Goal: Subscribe to service/newsletter

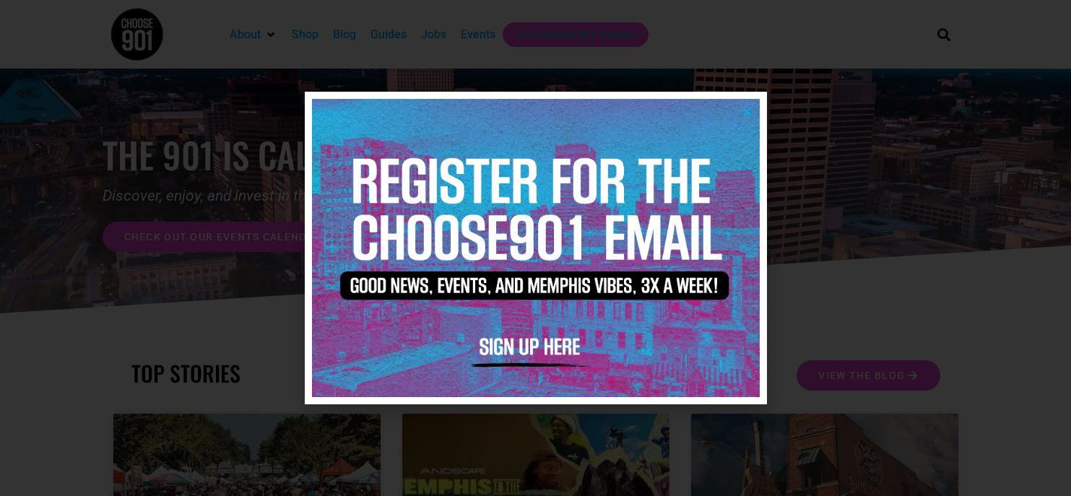
click at [907, 248] on div at bounding box center [535, 248] width 1071 height 496
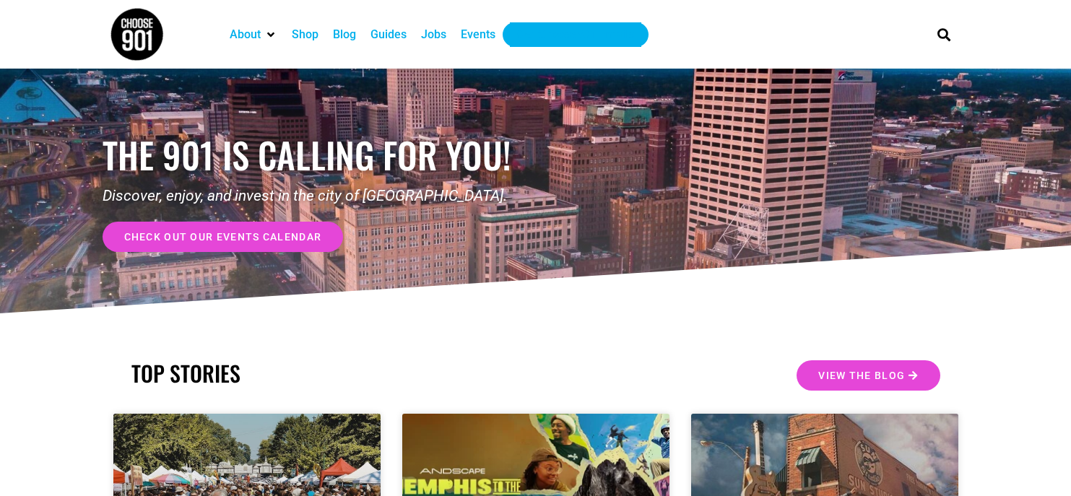
click at [553, 38] on div "Get Choose901 Emails" at bounding box center [575, 34] width 117 height 17
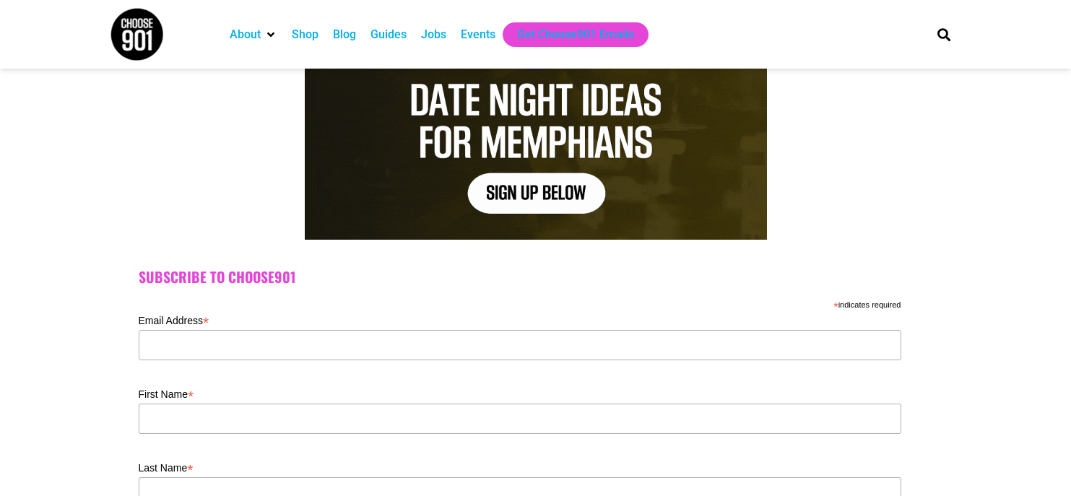
scroll to position [217, 0]
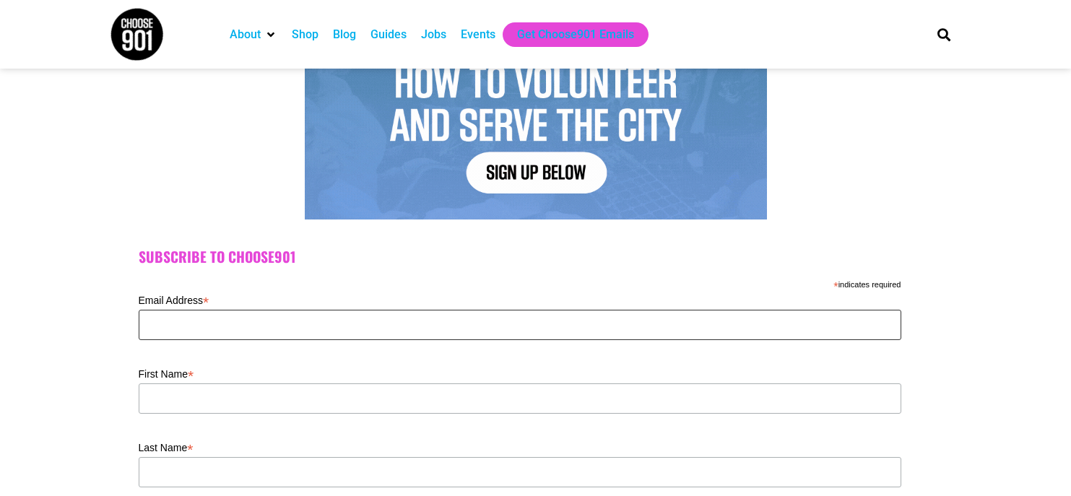
click at [300, 327] on input "Email Address *" at bounding box center [520, 325] width 762 height 30
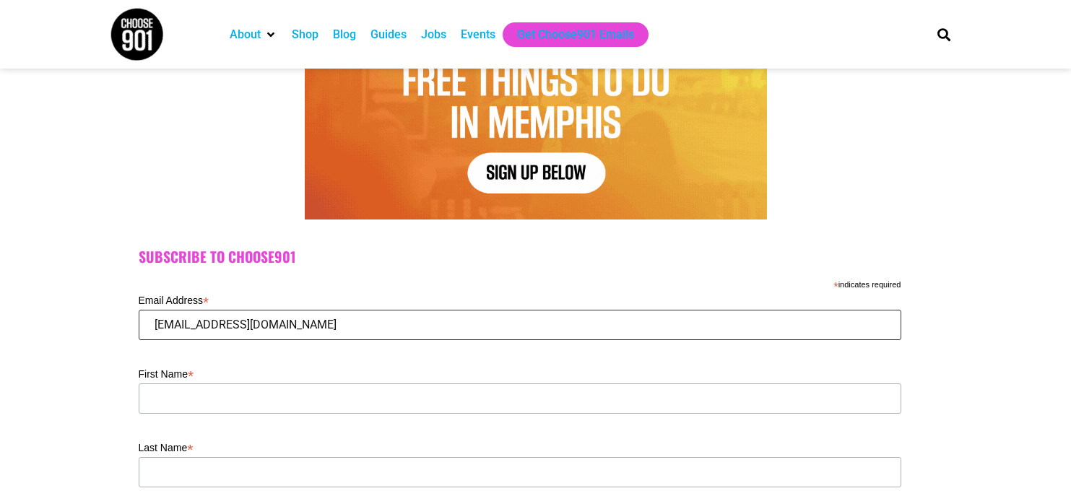
type input "[EMAIL_ADDRESS][DOMAIN_NAME]"
type input "[PERSON_NAME]"
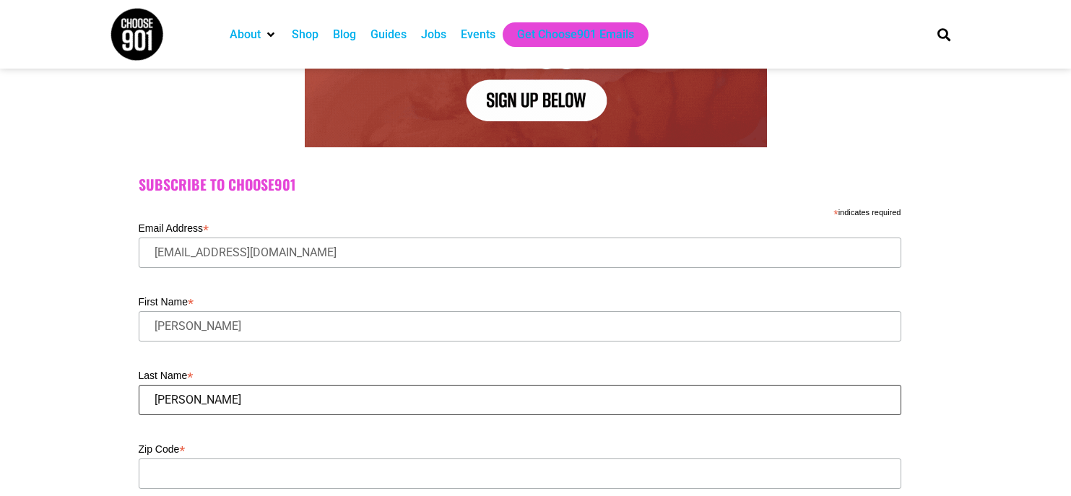
scroll to position [361, 0]
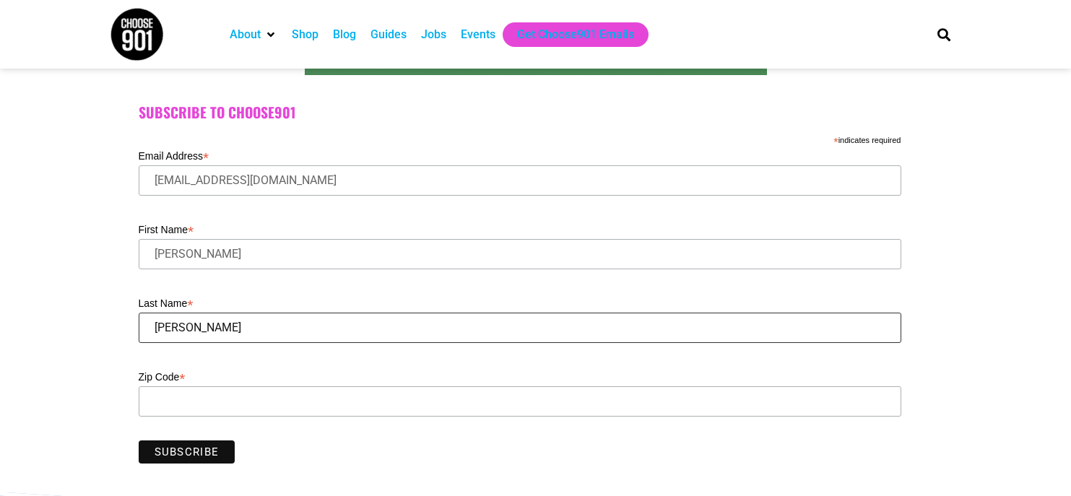
type input "Edwards"
click at [287, 390] on input "Zip Code *" at bounding box center [520, 401] width 762 height 30
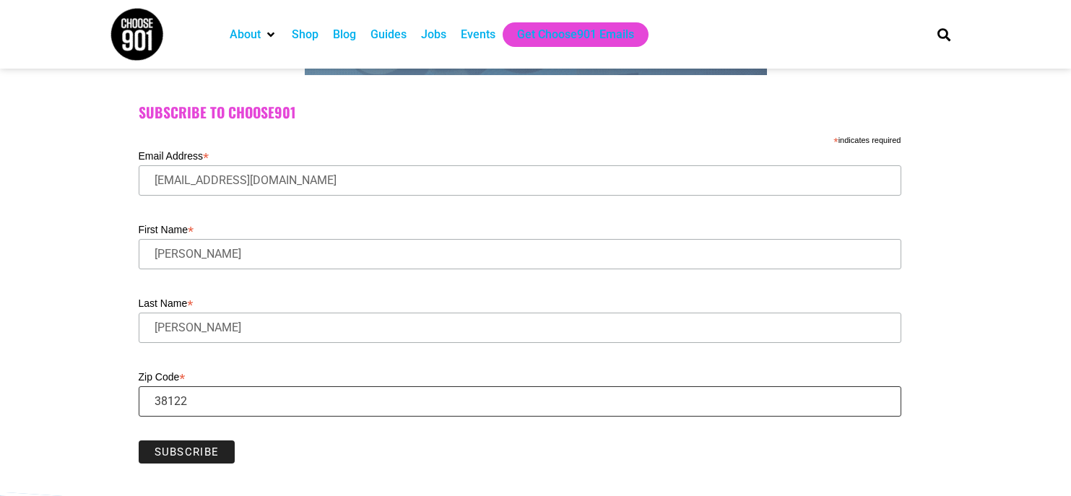
type input "38122"
click at [199, 454] on input "Subscribe" at bounding box center [187, 451] width 97 height 23
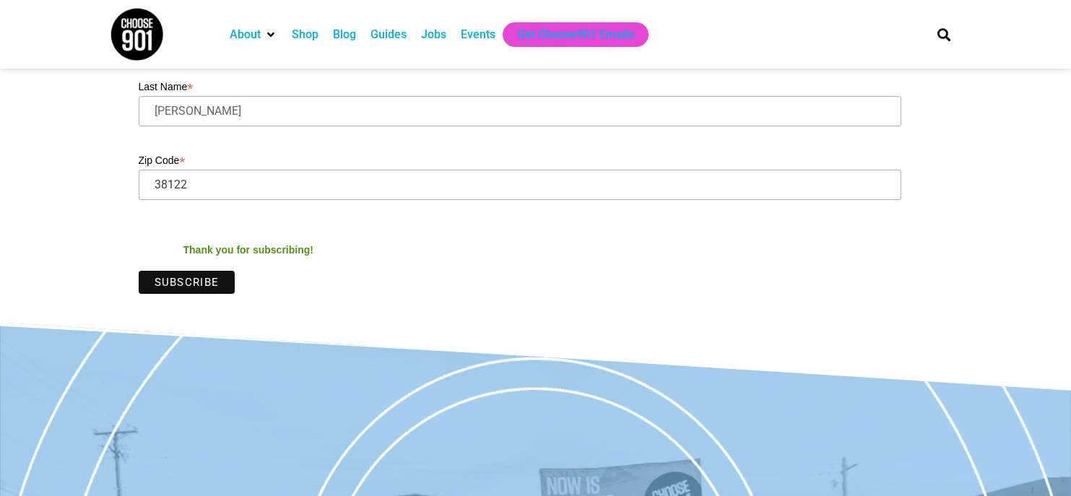
scroll to position [144, 0]
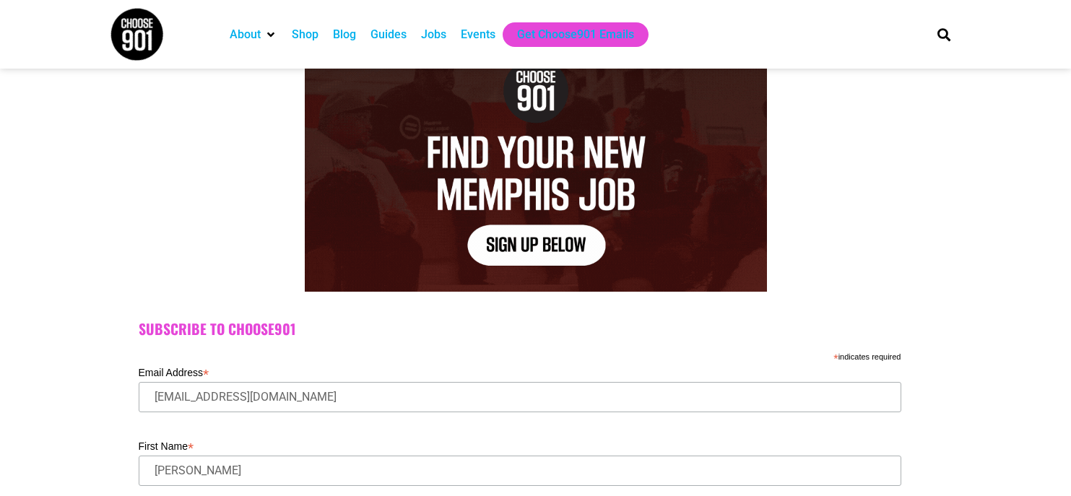
click at [347, 31] on div "Blog" at bounding box center [344, 34] width 23 height 17
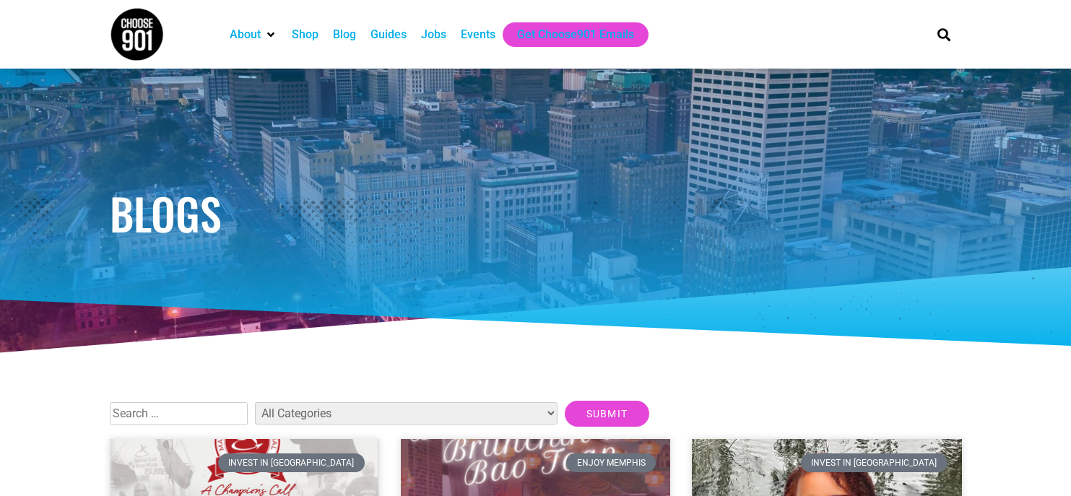
click at [380, 39] on div "Guides" at bounding box center [388, 34] width 36 height 17
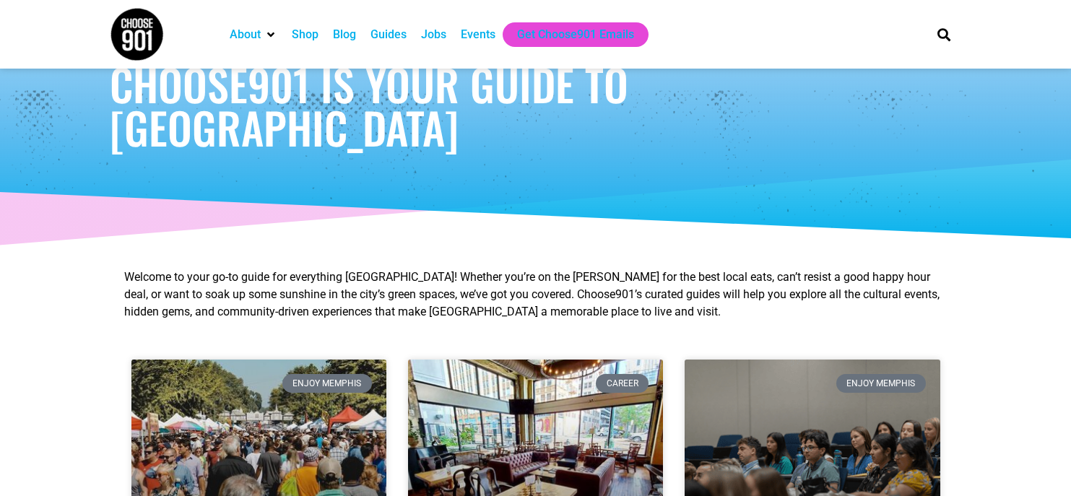
scroll to position [361, 0]
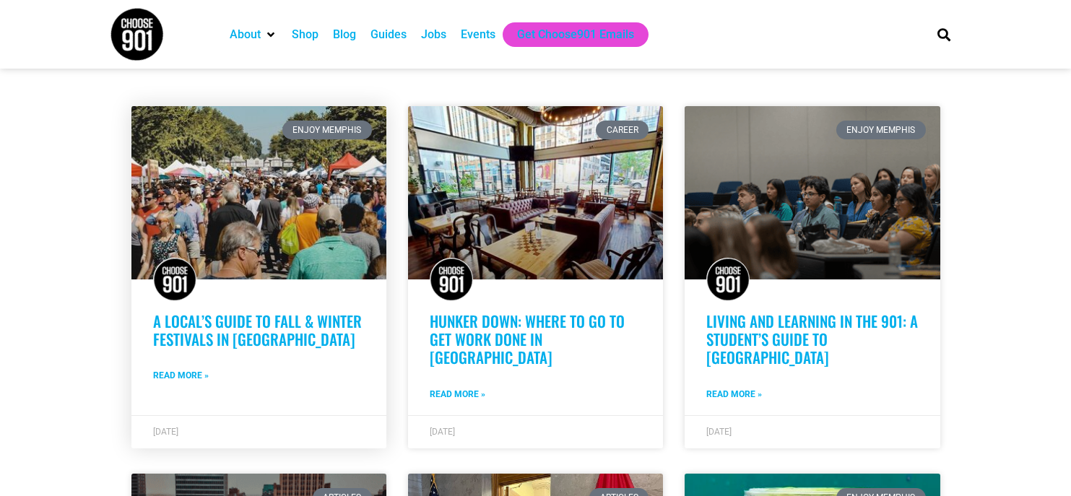
click at [214, 330] on link "A Local’s Guide to Fall & Winter Festivals in [GEOGRAPHIC_DATA]" at bounding box center [257, 330] width 209 height 40
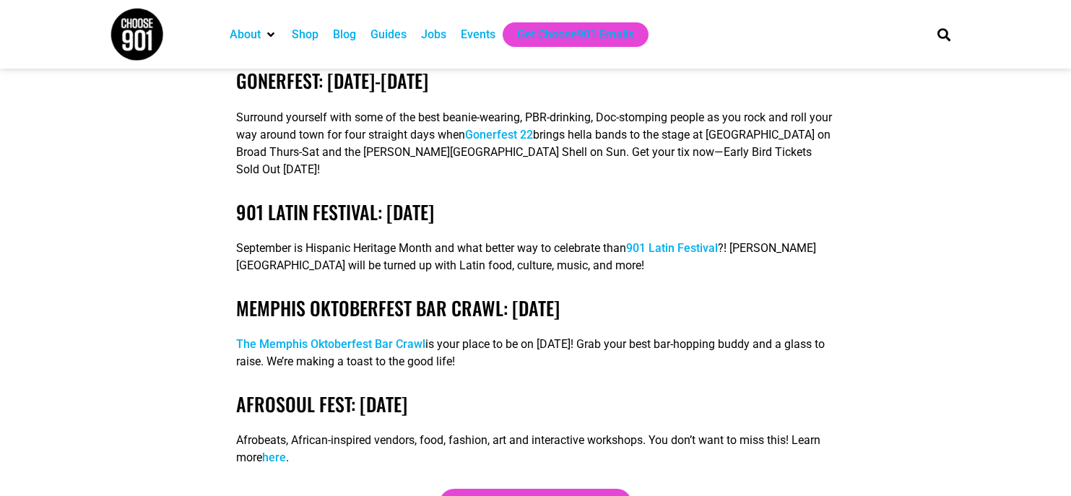
scroll to position [2382, 0]
